Goal: Information Seeking & Learning: Learn about a topic

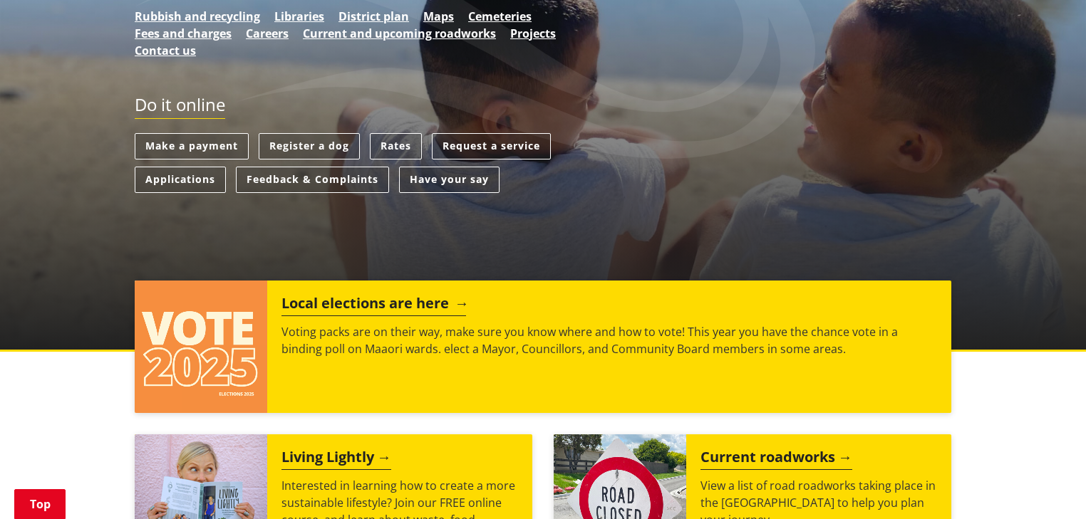
scroll to position [399, 0]
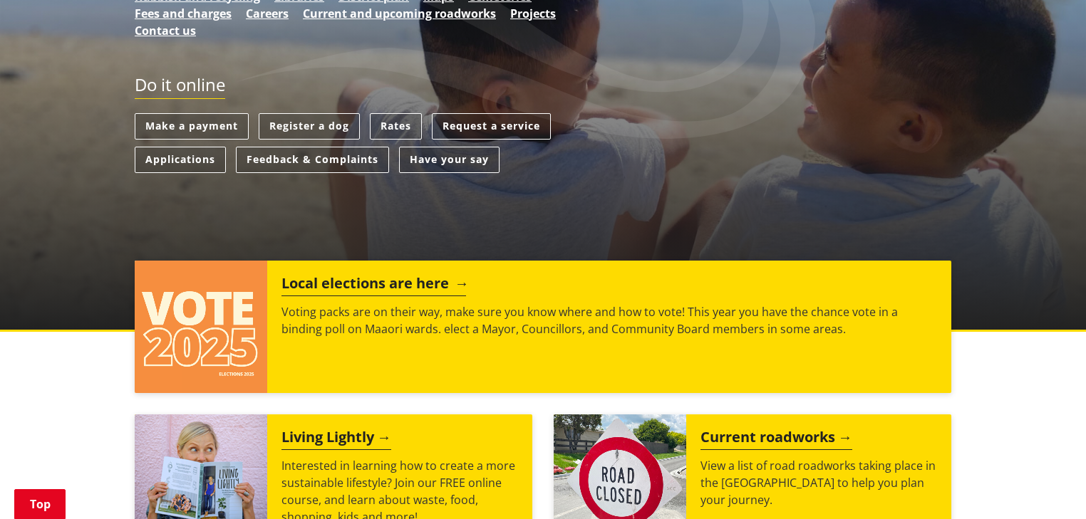
click at [337, 275] on h2 "Local elections are here" at bounding box center [373, 285] width 185 height 21
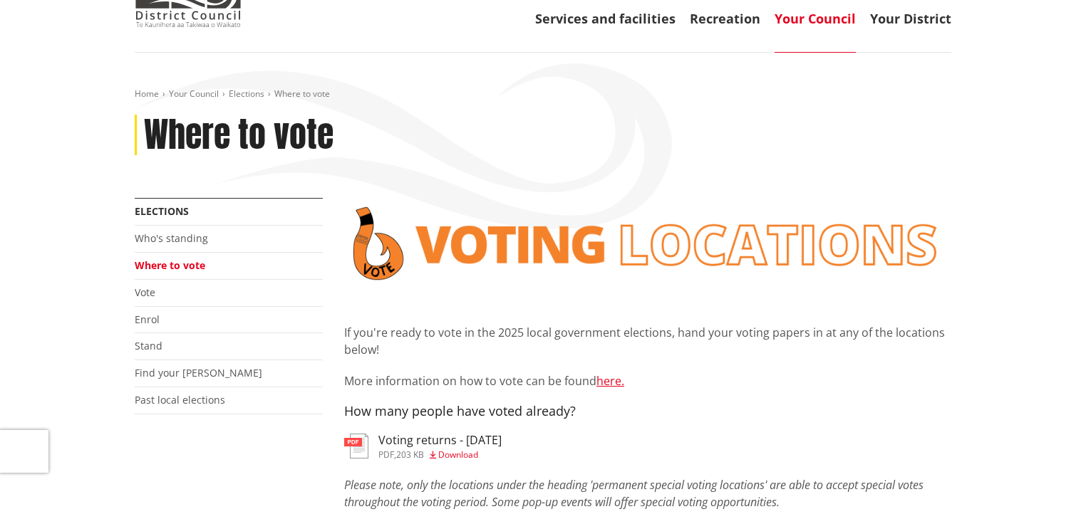
scroll to position [171, 0]
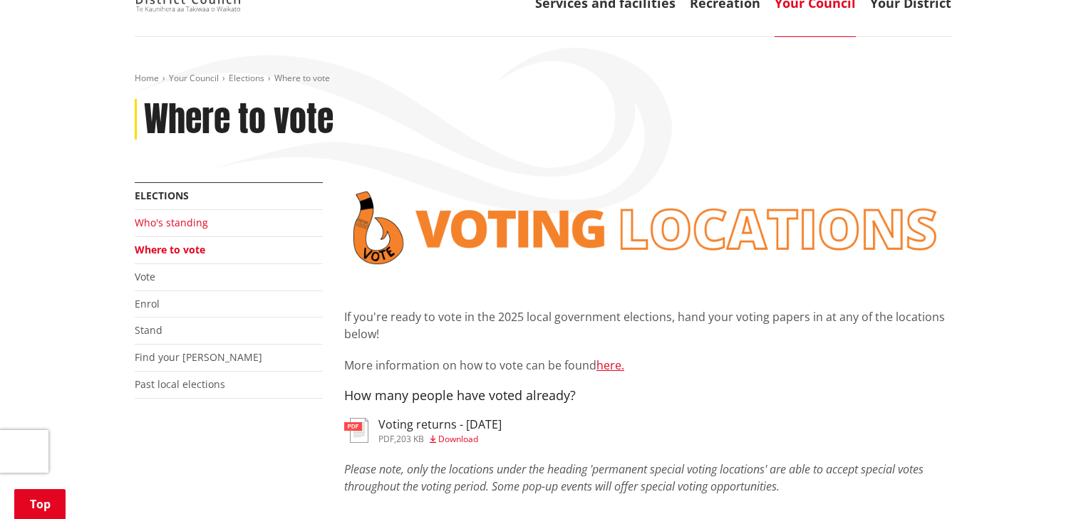
click at [189, 216] on link "Who's standing" at bounding box center [171, 223] width 73 height 14
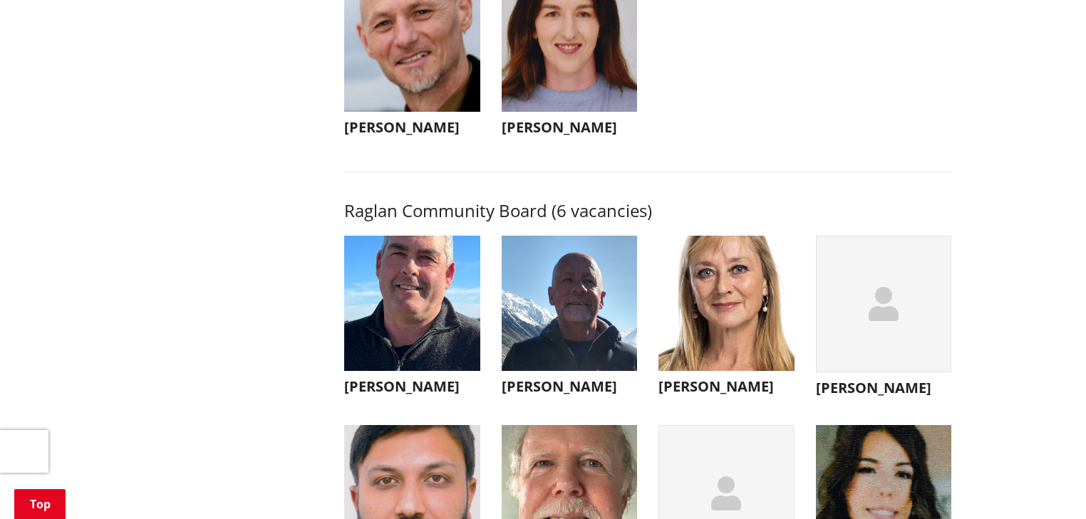
scroll to position [5131, 0]
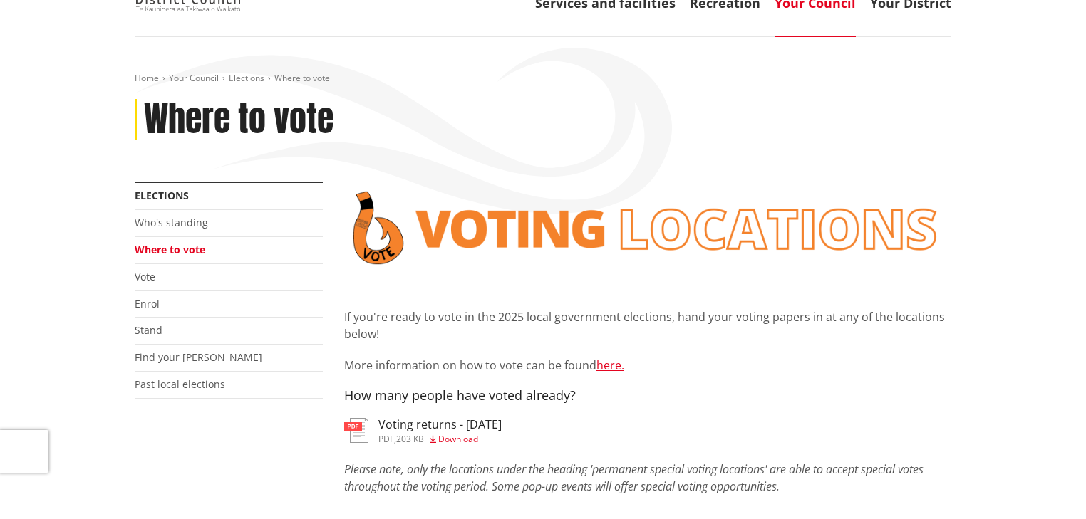
scroll to position [171, 0]
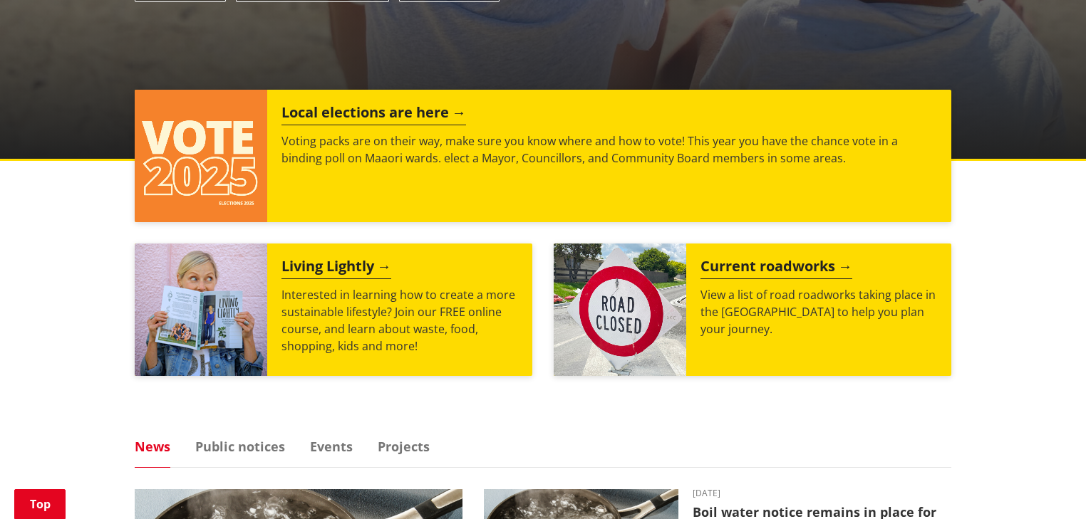
scroll to position [627, 0]
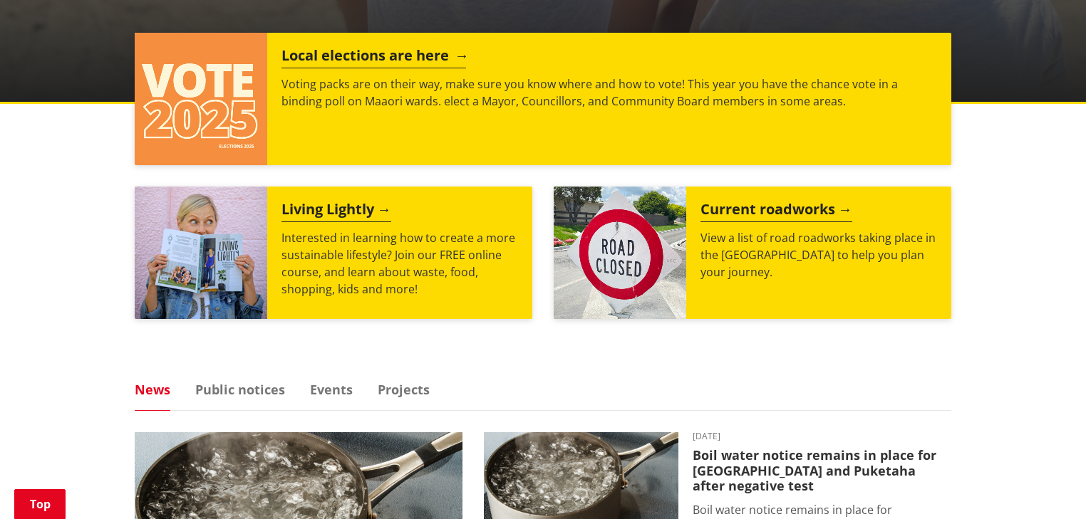
click at [219, 76] on img at bounding box center [201, 99] width 133 height 133
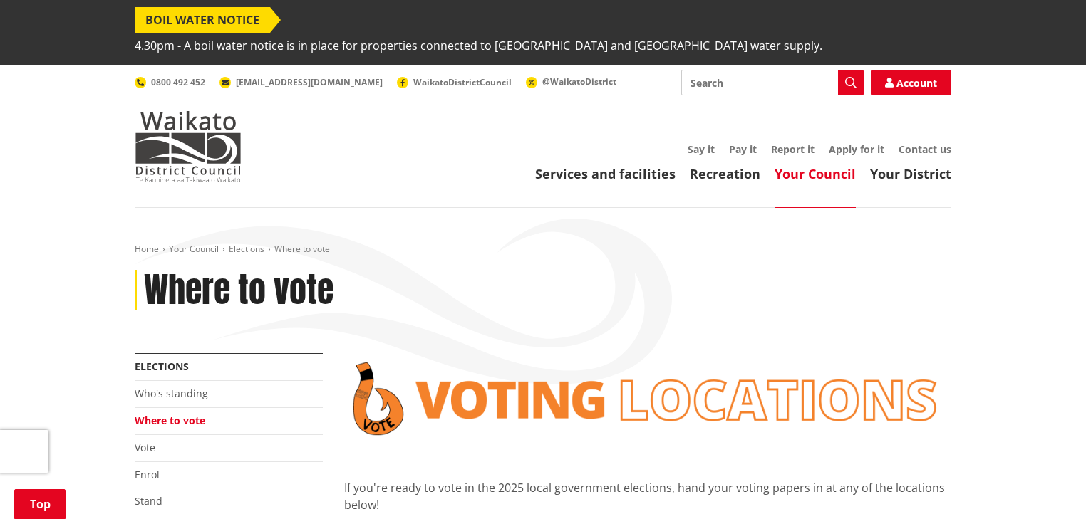
scroll to position [285, 0]
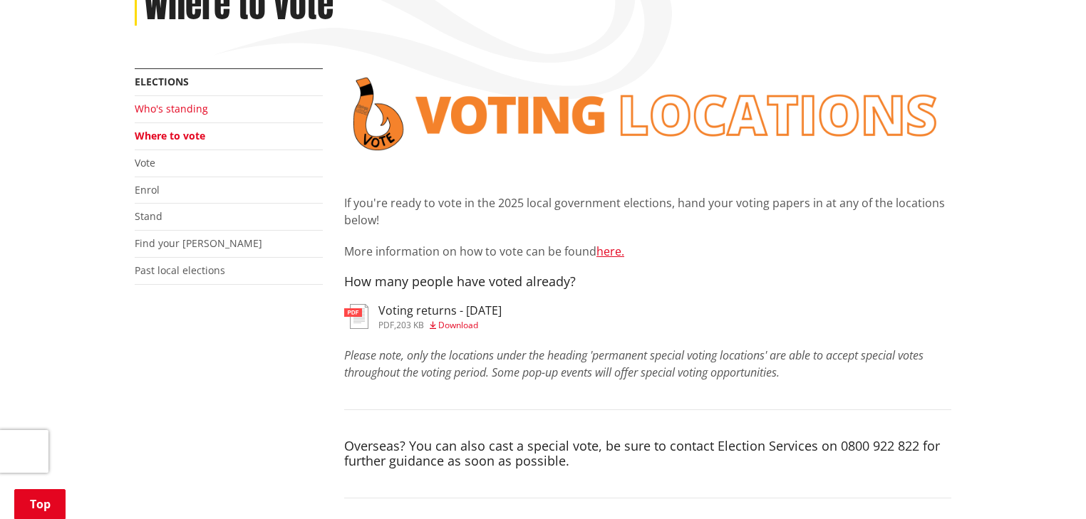
click at [160, 102] on link "Who's standing" at bounding box center [171, 109] width 73 height 14
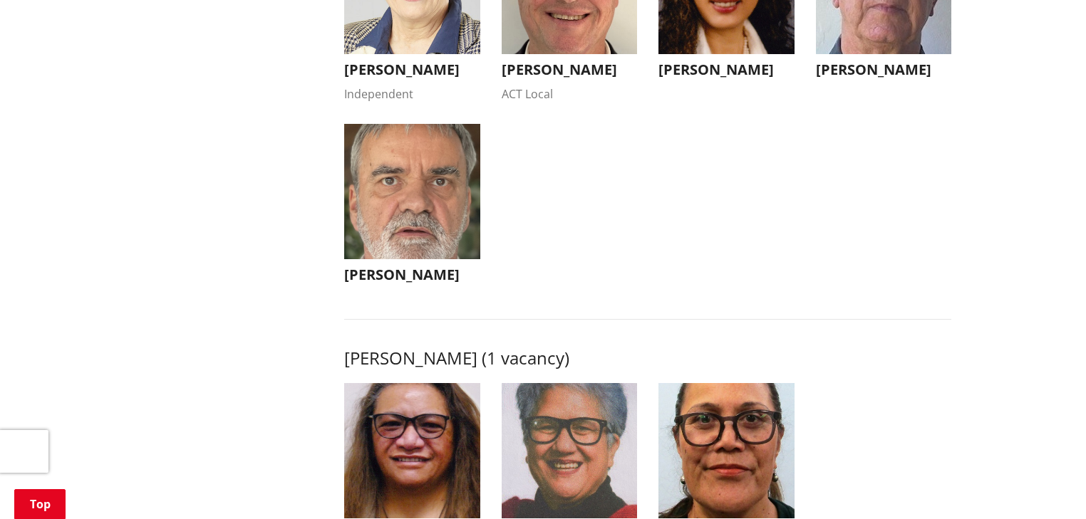
scroll to position [1653, 0]
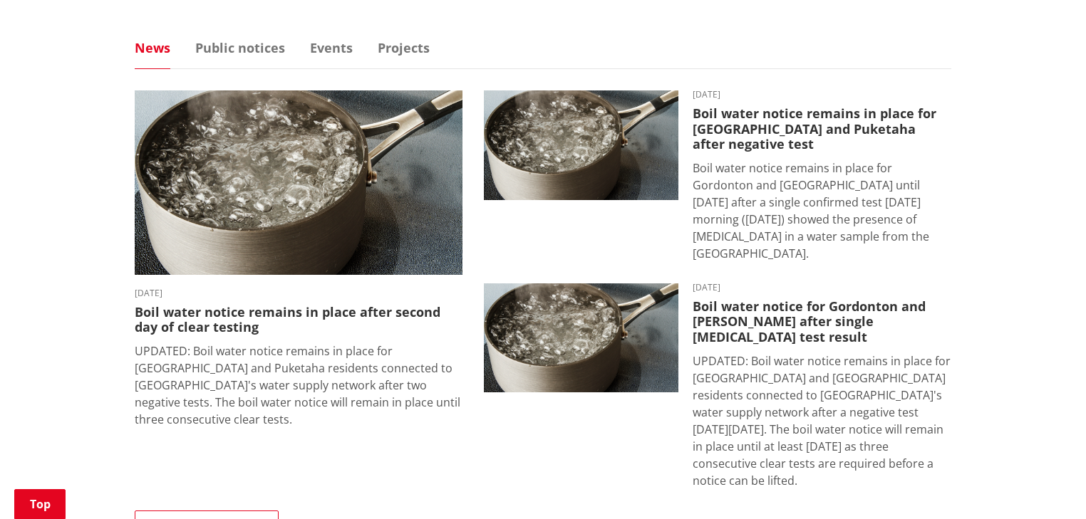
scroll to position [969, 0]
click at [325, 41] on ul "News Public notices Events Projects" at bounding box center [543, 55] width 817 height 28
click at [326, 41] on link "Events" at bounding box center [331, 47] width 43 height 13
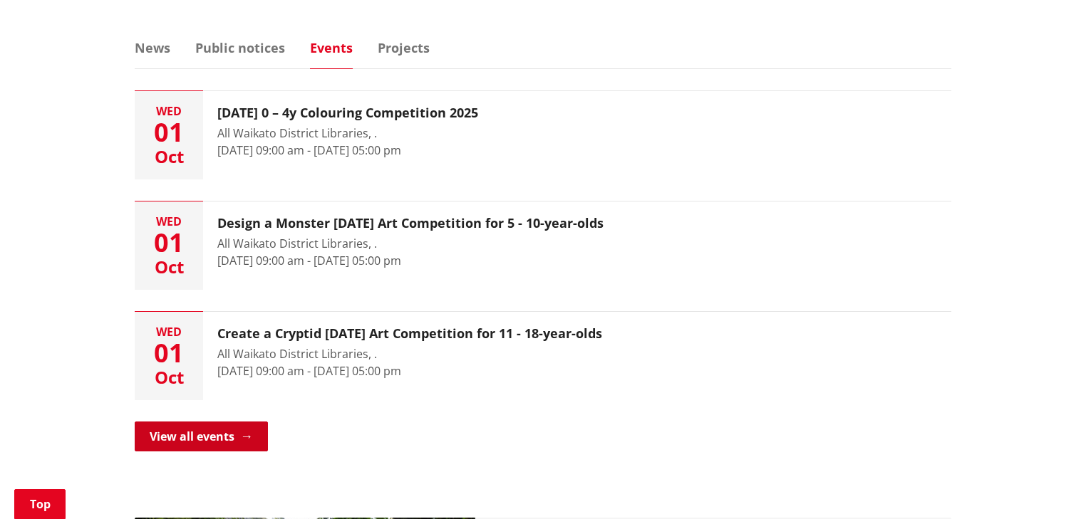
click at [226, 422] on link "View all events" at bounding box center [201, 437] width 133 height 30
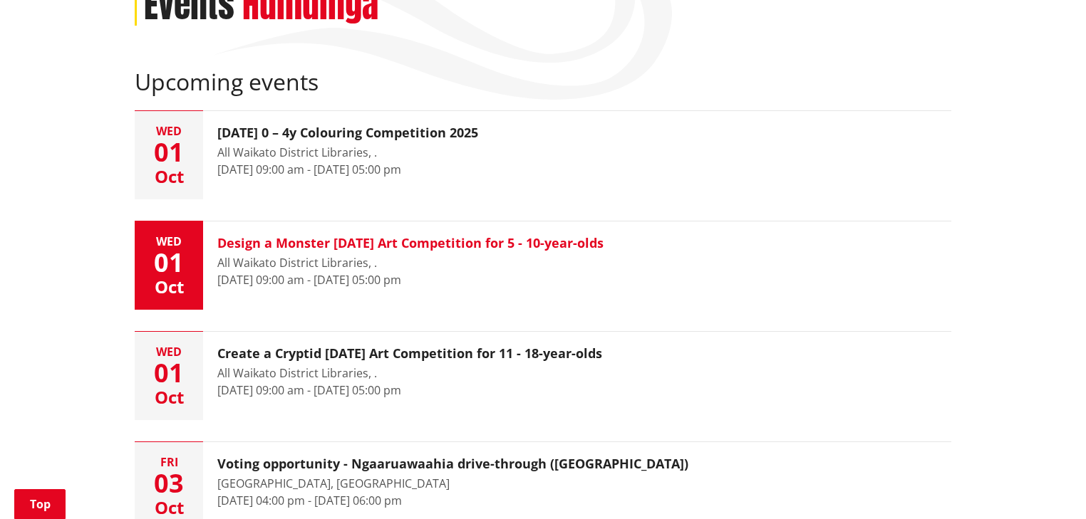
scroll to position [399, 0]
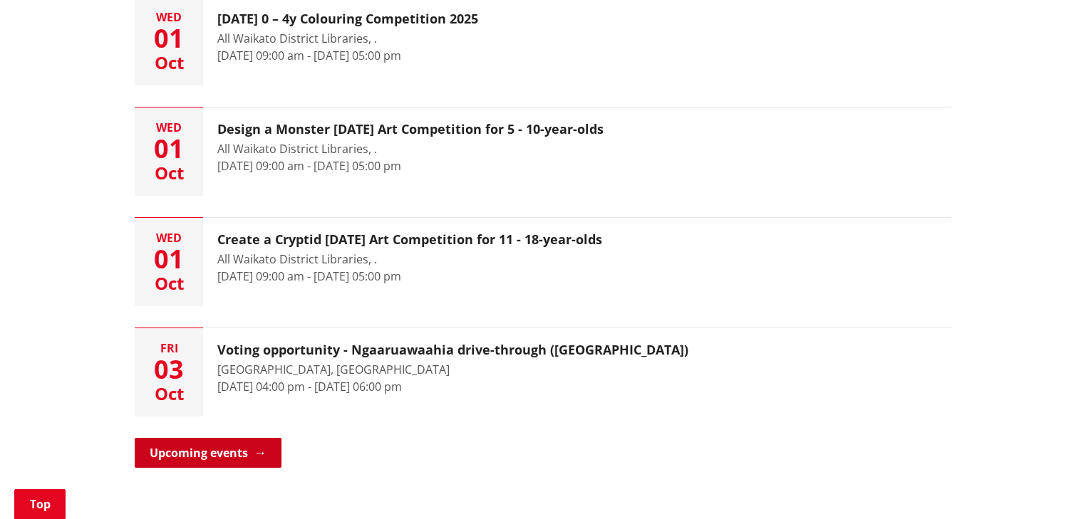
click at [231, 438] on link "Upcoming events" at bounding box center [208, 453] width 147 height 30
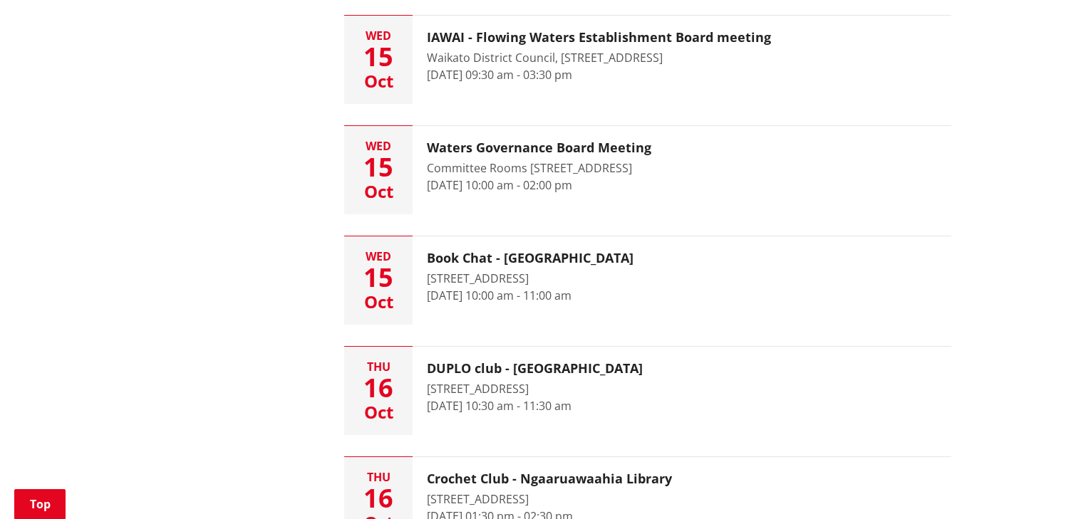
scroll to position [2166, 0]
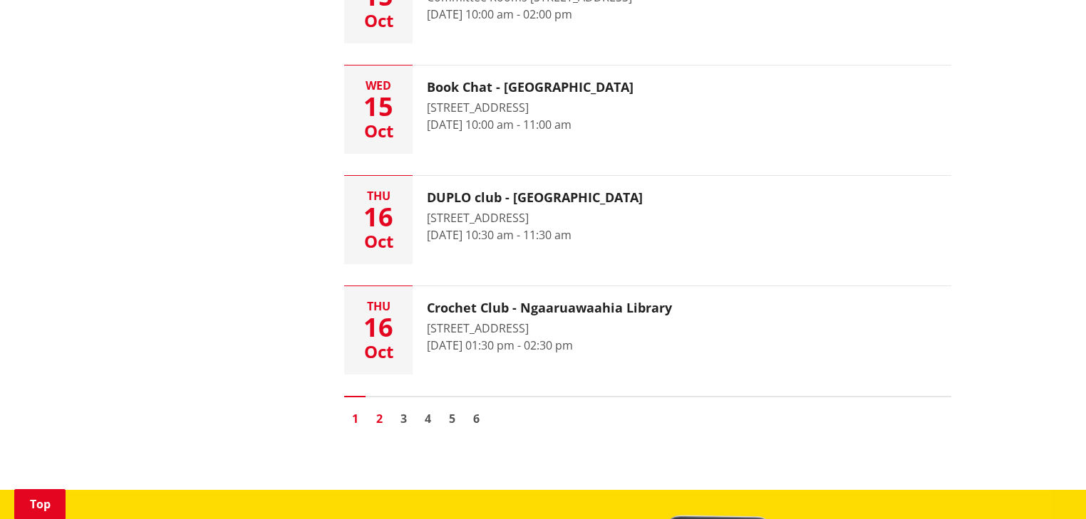
click at [385, 408] on link "2" at bounding box center [378, 418] width 21 height 21
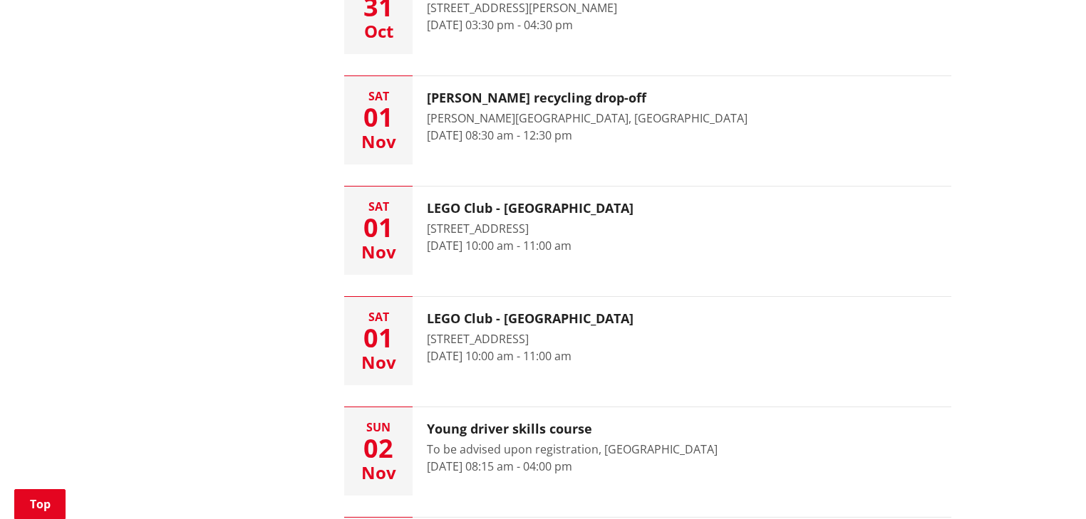
scroll to position [2052, 0]
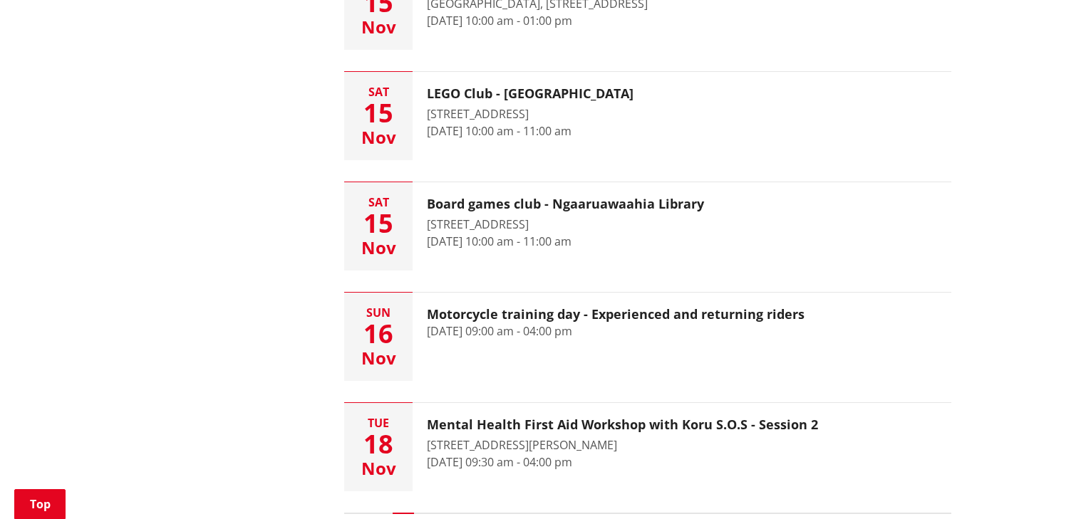
scroll to position [2166, 0]
